Goal: Information Seeking & Learning: Learn about a topic

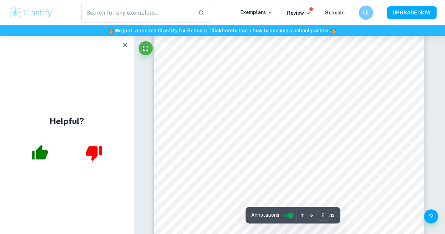
scroll to position [574, 0]
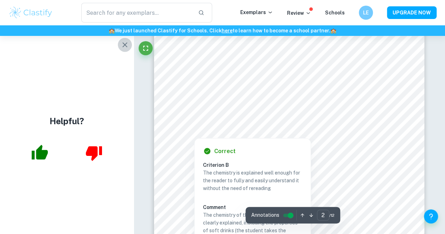
click at [124, 45] on icon "button" at bounding box center [125, 44] width 5 height 5
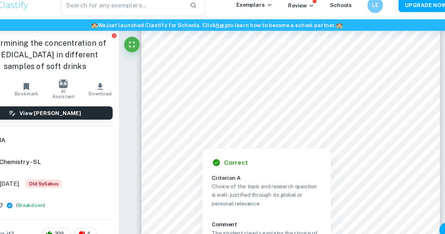
scroll to position [20, 0]
